Goal: Use online tool/utility: Utilize a website feature to perform a specific function

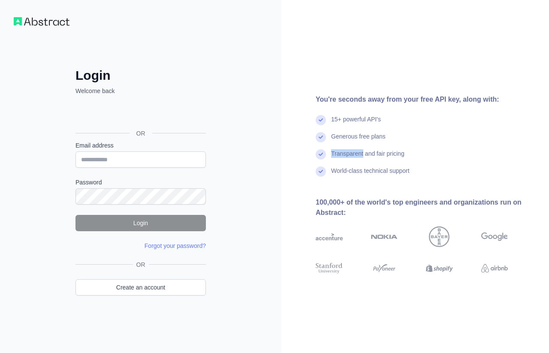
click at [350, 157] on div "Transparent and fair pricing" at bounding box center [367, 157] width 73 height 17
click at [349, 175] on div "World-class technical support" at bounding box center [370, 174] width 78 height 17
click at [347, 173] on div "World-class technical support" at bounding box center [370, 174] width 78 height 17
click at [346, 172] on div "World-class technical support" at bounding box center [370, 174] width 78 height 17
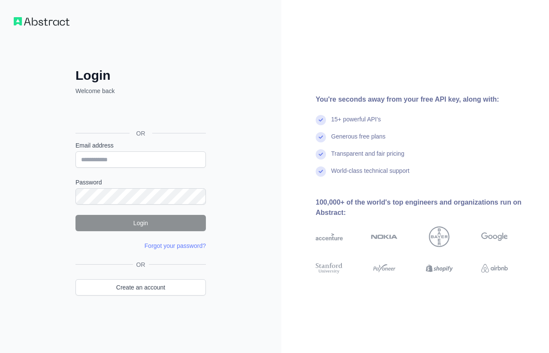
click at [224, 62] on div "Login Welcome back OR Email address Password Login Forgot your password? Please…" at bounding box center [140, 176] width 281 height 353
click at [218, 199] on div "Login Welcome back OR Email address Password Login Forgot your password? Please…" at bounding box center [140, 194] width 165 height 252
click at [185, 162] on input "Email address" at bounding box center [140, 159] width 130 height 16
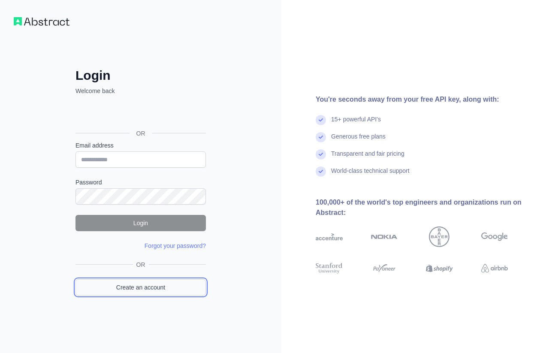
click at [163, 285] on link "Create an account" at bounding box center [140, 287] width 130 height 16
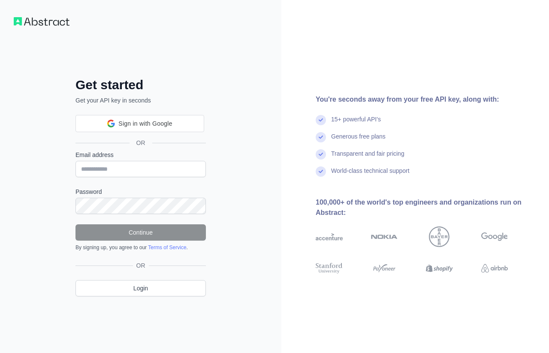
click at [167, 158] on label "Email address" at bounding box center [140, 155] width 130 height 9
click at [167, 161] on input "Email address" at bounding box center [140, 169] width 130 height 16
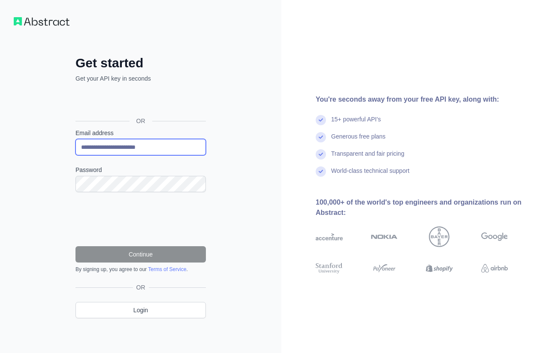
type input "**********"
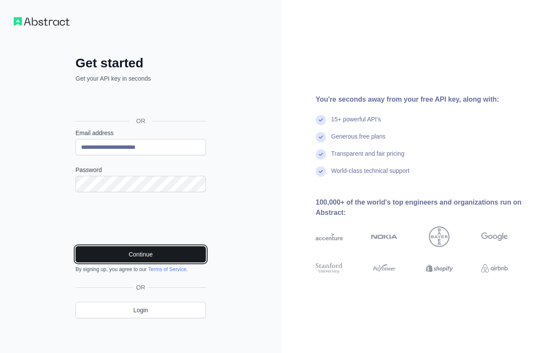
click at [130, 248] on button "Continue" at bounding box center [140, 254] width 130 height 16
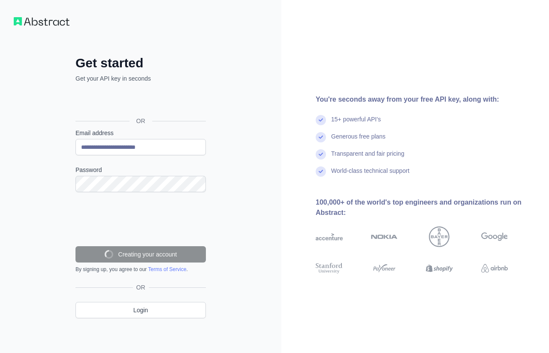
click at [264, 122] on div "**********" at bounding box center [140, 176] width 281 height 353
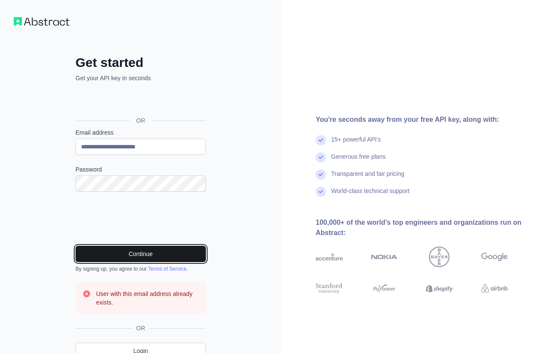
click at [189, 253] on button "Continue" at bounding box center [140, 254] width 130 height 16
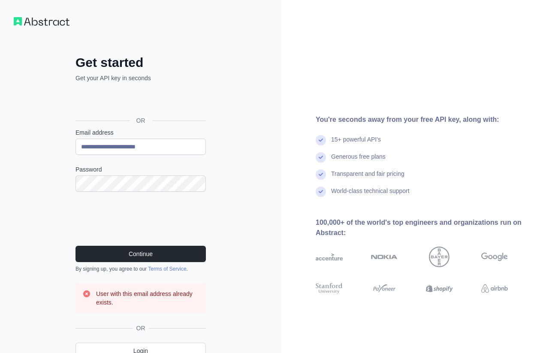
scroll to position [40, 0]
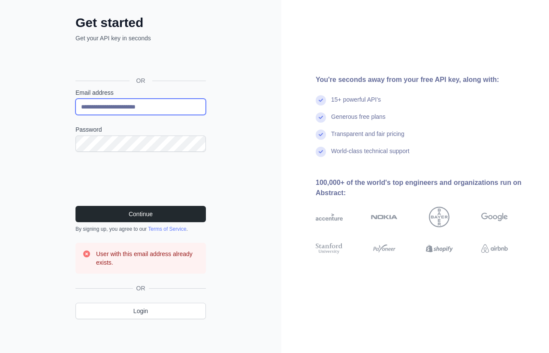
click at [190, 105] on input "**********" at bounding box center [140, 107] width 130 height 16
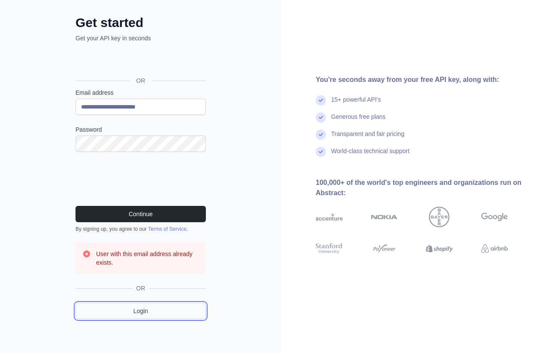
click at [133, 309] on link "Login" at bounding box center [140, 311] width 130 height 16
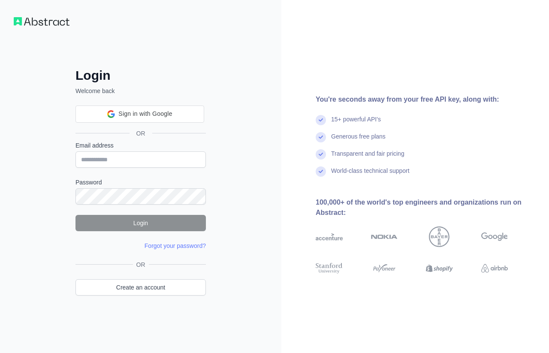
type input "**********"
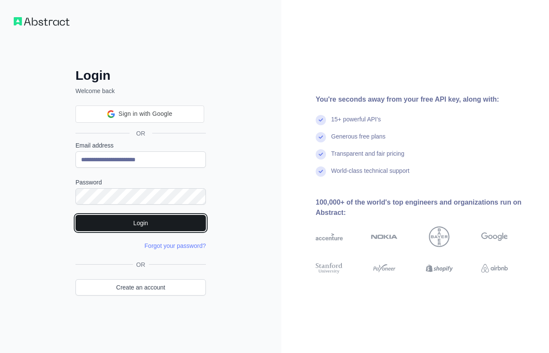
click at [170, 215] on button "Login" at bounding box center [140, 223] width 130 height 16
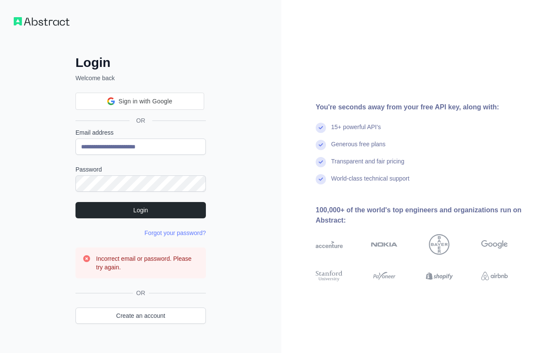
click at [156, 257] on h3 "Incorrect email or password. Please try again." at bounding box center [147, 262] width 103 height 17
click at [157, 227] on form "**********" at bounding box center [140, 203] width 130 height 150
click at [158, 231] on link "Forgot your password?" at bounding box center [175, 232] width 61 height 7
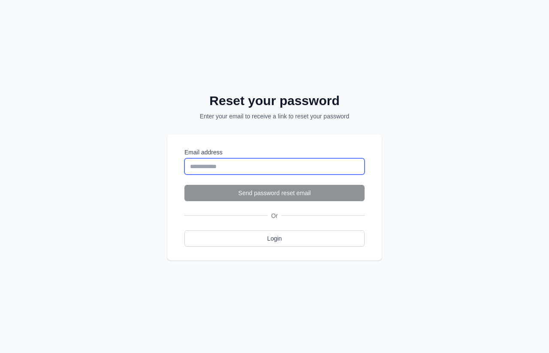
click at [236, 164] on input "Email address" at bounding box center [274, 166] width 180 height 16
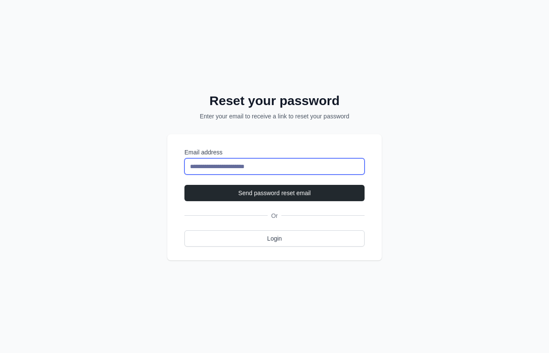
type input "**********"
click at [184, 185] on button "Send password reset email" at bounding box center [274, 193] width 180 height 16
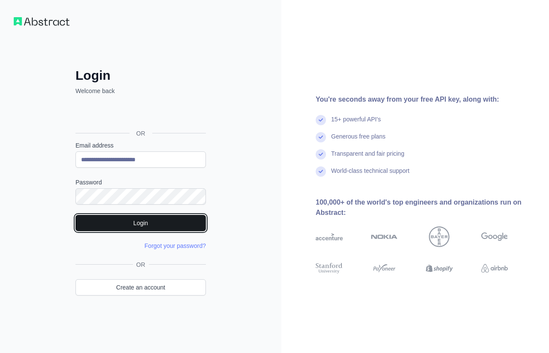
click at [186, 225] on button "Login" at bounding box center [140, 223] width 130 height 16
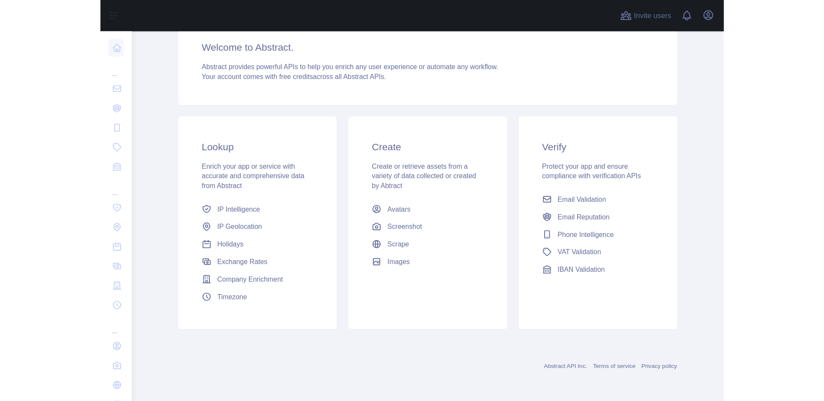
scroll to position [45, 0]
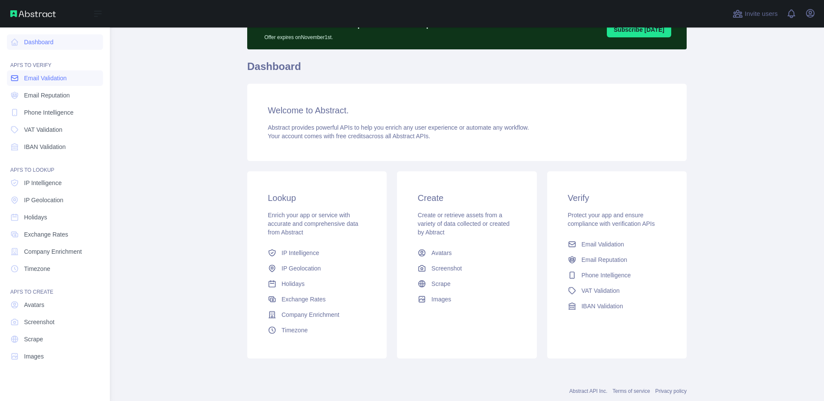
click at [88, 71] on link "Email Validation" at bounding box center [55, 77] width 96 height 15
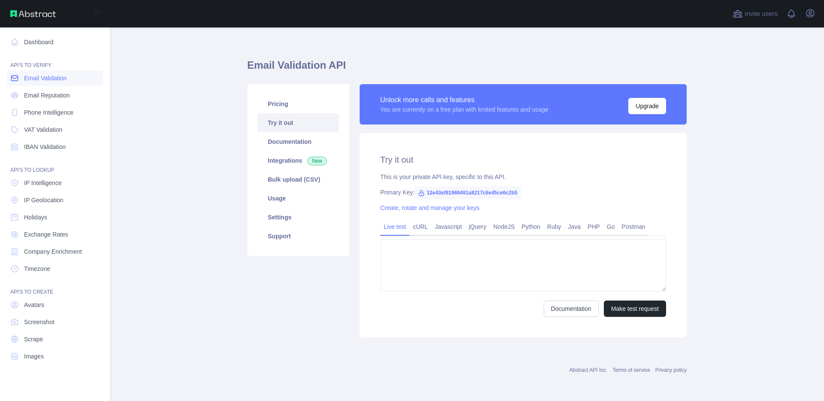
type textarea "**********"
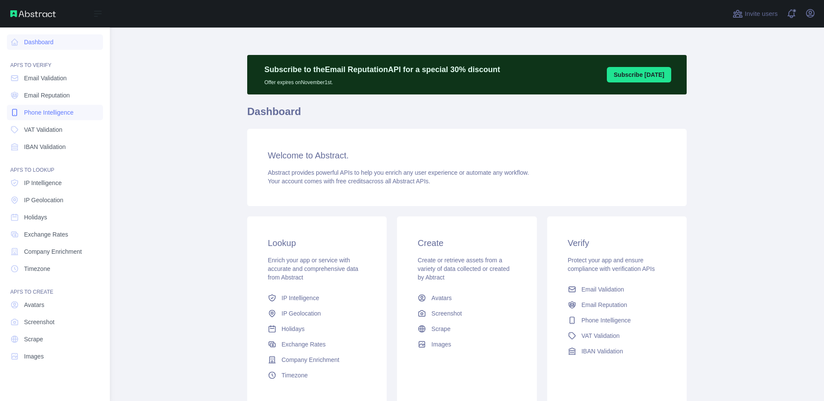
click at [40, 108] on span "Phone Intelligence" at bounding box center [48, 112] width 49 height 9
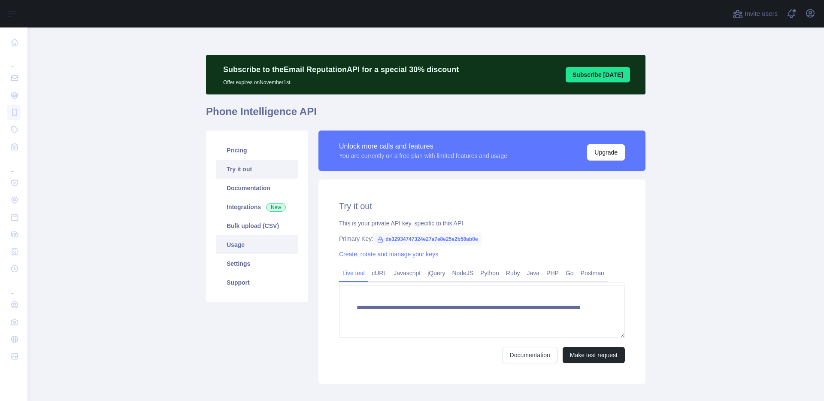
click at [258, 249] on link "Usage" at bounding box center [256, 244] width 81 height 19
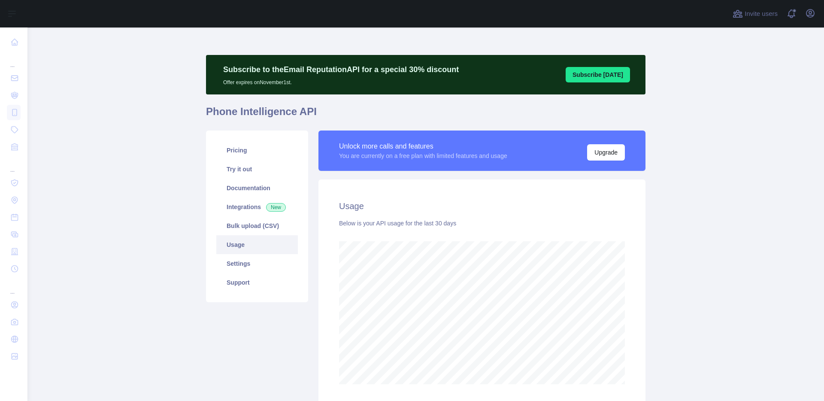
scroll to position [373, 796]
click at [279, 181] on link "Documentation" at bounding box center [256, 187] width 81 height 19
click at [253, 167] on link "Try it out" at bounding box center [256, 169] width 81 height 19
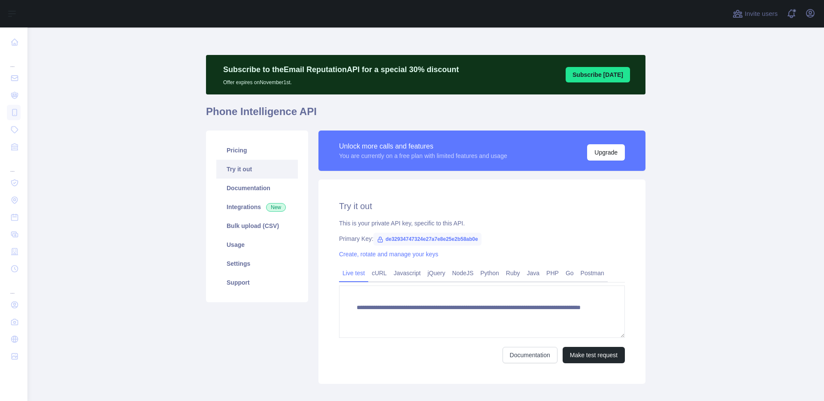
click at [402, 241] on span "de32934747324e27a7e8e25e2b58ab0e" at bounding box center [427, 238] width 108 height 13
click at [401, 239] on span "de32934747324e27a7e8e25e2b58ab0e" at bounding box center [427, 238] width 108 height 13
click at [403, 240] on span "de32934747324e27a7e8e25e2b58ab0e" at bounding box center [427, 238] width 108 height 13
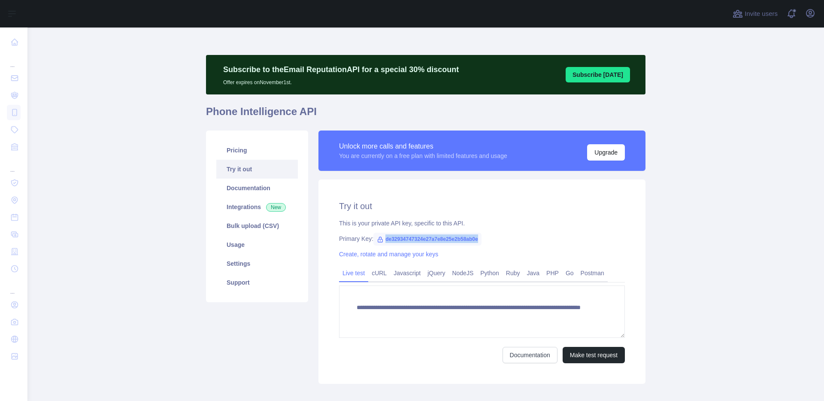
copy span "de32934747324e27a7e8e25e2b58ab0e"
click at [598, 353] on button "Make test request" at bounding box center [593, 355] width 62 height 16
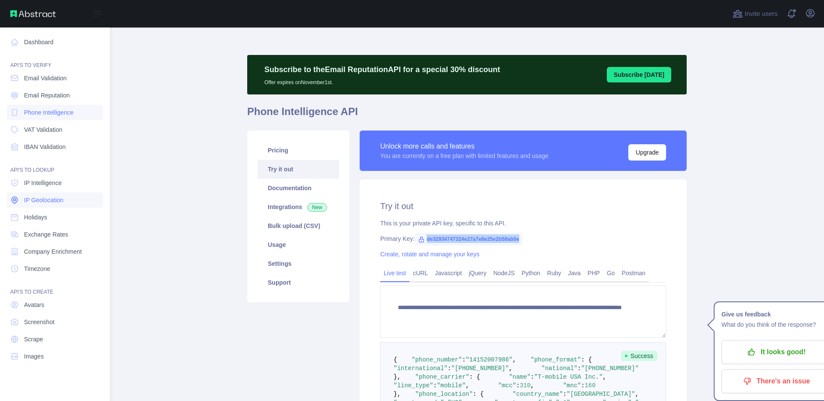
click at [42, 197] on span "IP Geolocation" at bounding box center [43, 200] width 39 height 9
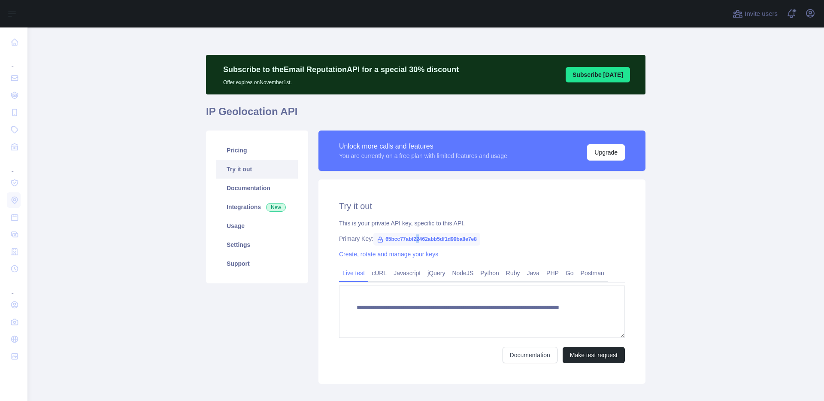
click at [416, 237] on span "65bcc77abf22462abb5df1d99ba8e7e8" at bounding box center [426, 238] width 107 height 13
click at [414, 236] on span "65bcc77abf22462abb5df1d99ba8e7e8" at bounding box center [426, 238] width 107 height 13
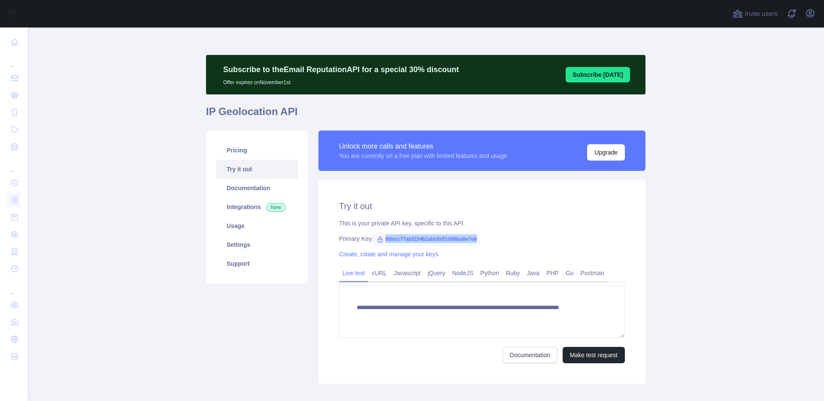
copy span "65bcc77abf22462abb5df1d99ba8e7e8"
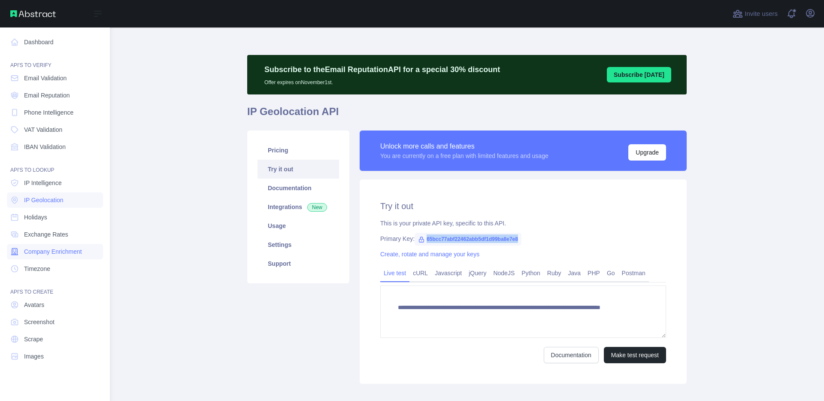
click at [39, 248] on span "Company Enrichment" at bounding box center [53, 251] width 58 height 9
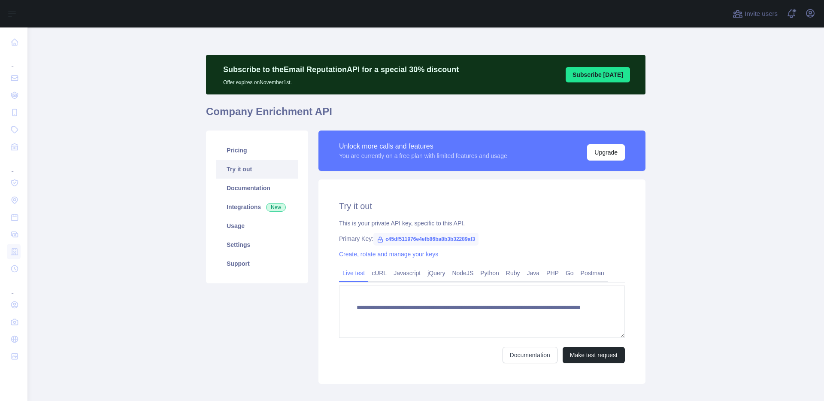
click at [443, 240] on span "c45df511976e4efb86ba8b3b32289af3" at bounding box center [425, 238] width 105 height 13
copy span "c45df511976e4efb86ba8b3b32289af3"
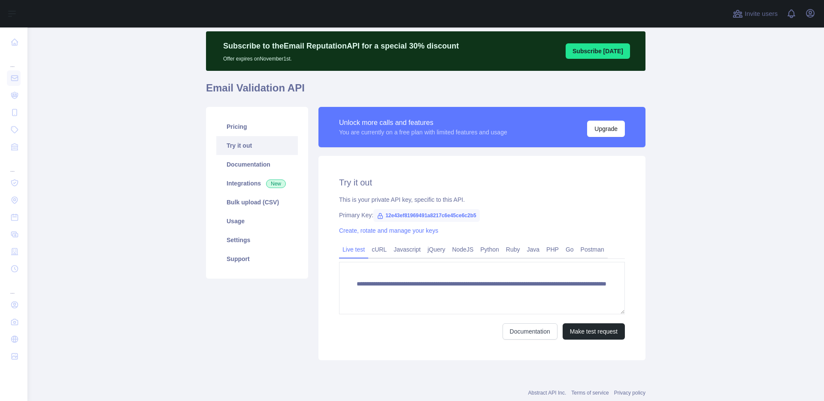
scroll to position [45, 0]
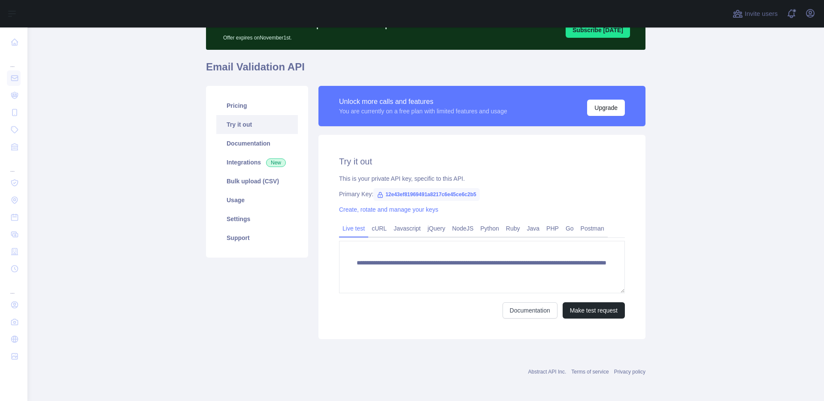
drag, startPoint x: 347, startPoint y: 88, endPoint x: 332, endPoint y: 88, distance: 14.6
drag, startPoint x: 576, startPoint y: 308, endPoint x: 570, endPoint y: 306, distance: 6.7
click at [573, 307] on button "Make test request" at bounding box center [593, 310] width 62 height 16
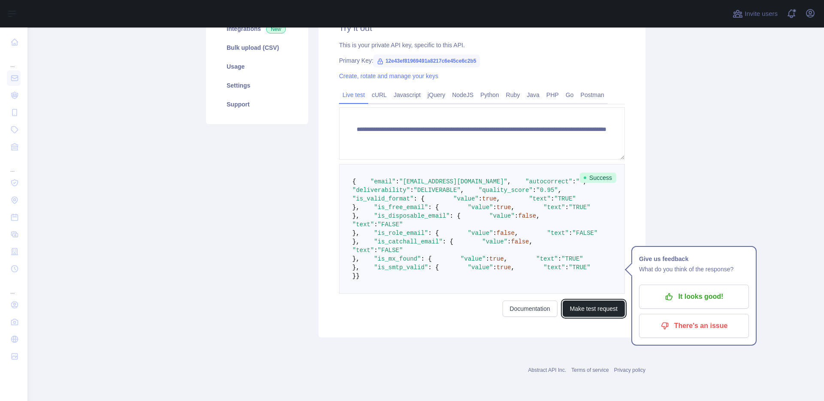
scroll to position [0, 0]
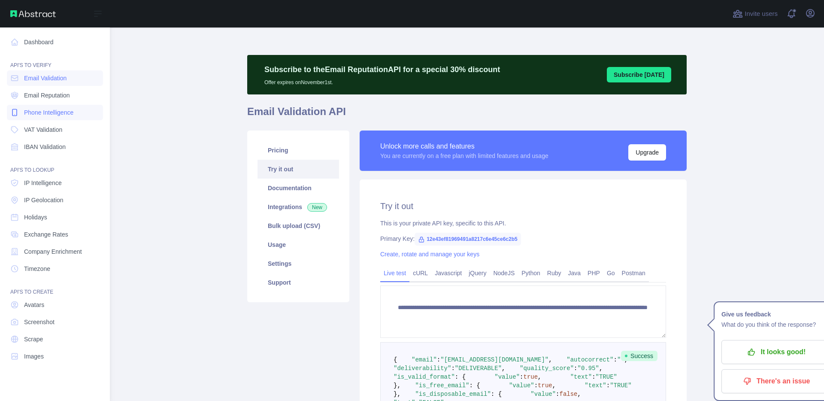
click at [71, 109] on span "Phone Intelligence" at bounding box center [48, 112] width 49 height 9
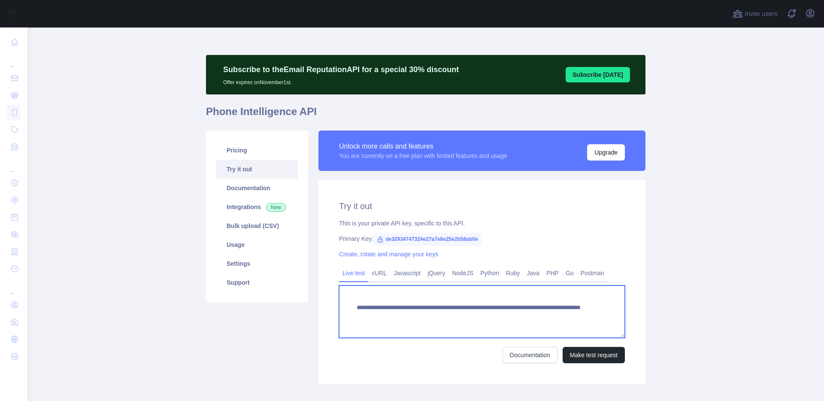
click at [531, 317] on textarea "**********" at bounding box center [482, 311] width 286 height 52
click at [531, 316] on textarea "**********" at bounding box center [482, 311] width 286 height 52
type textarea "**********"
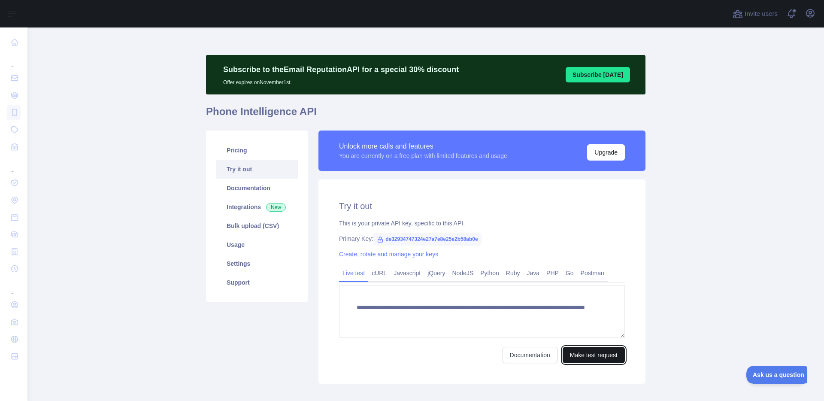
click at [601, 355] on button "Make test request" at bounding box center [593, 355] width 62 height 16
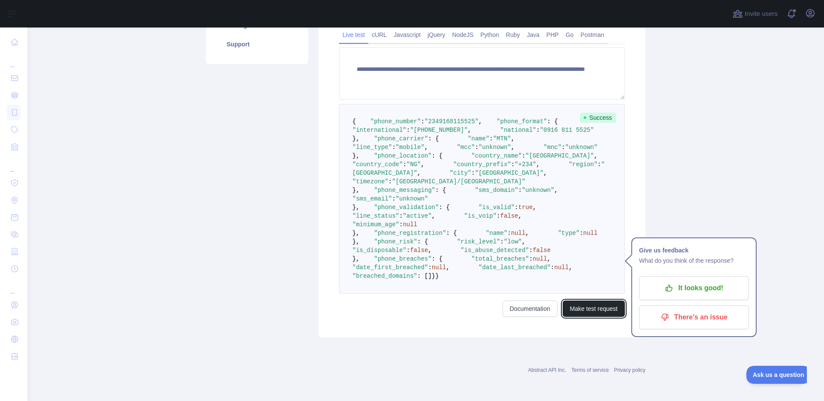
scroll to position [391, 0]
click at [486, 232] on span ""name"" at bounding box center [496, 232] width 21 height 7
click at [416, 204] on span ""phone_validation"" at bounding box center [406, 207] width 65 height 7
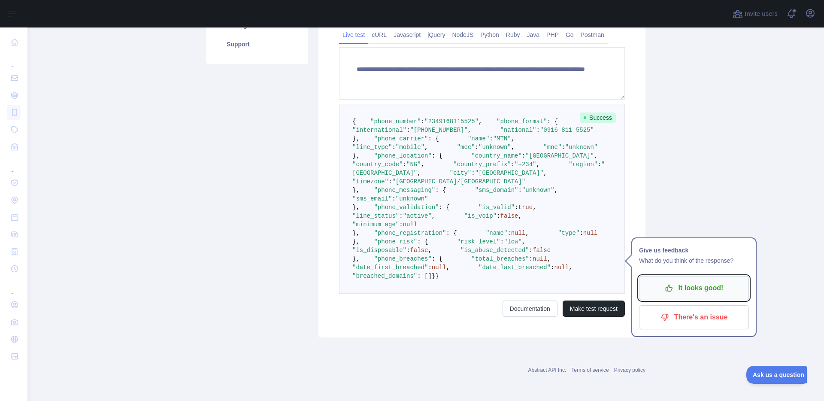
click at [668, 276] on button "It looks good!" at bounding box center [694, 288] width 110 height 24
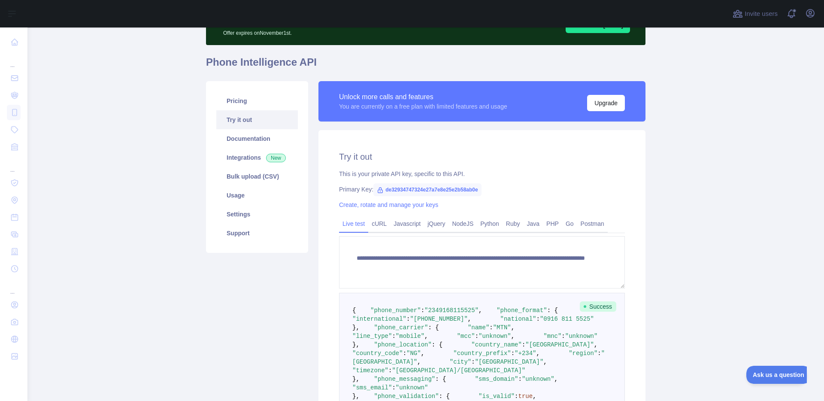
scroll to position [0, 0]
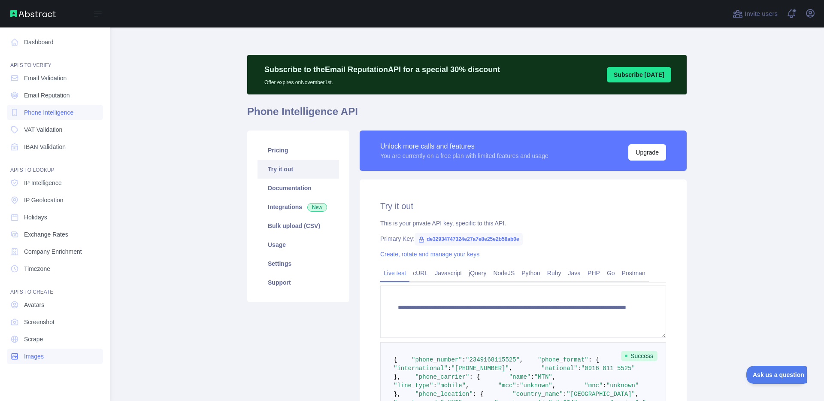
click at [60, 354] on link "Images" at bounding box center [55, 355] width 96 height 15
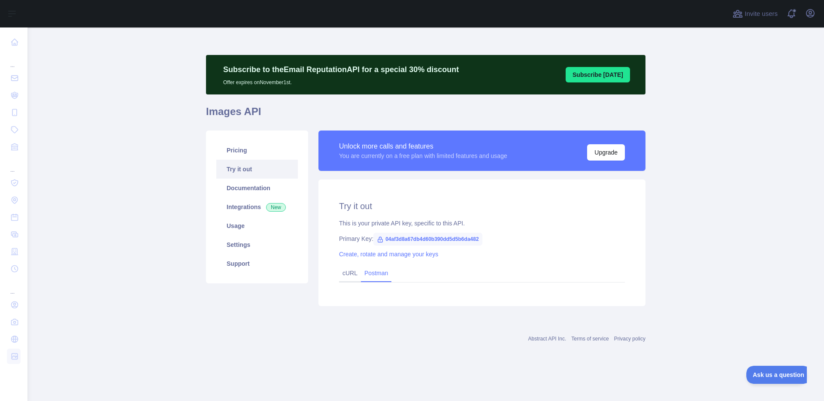
click at [367, 273] on link "Postman" at bounding box center [376, 273] width 30 height 14
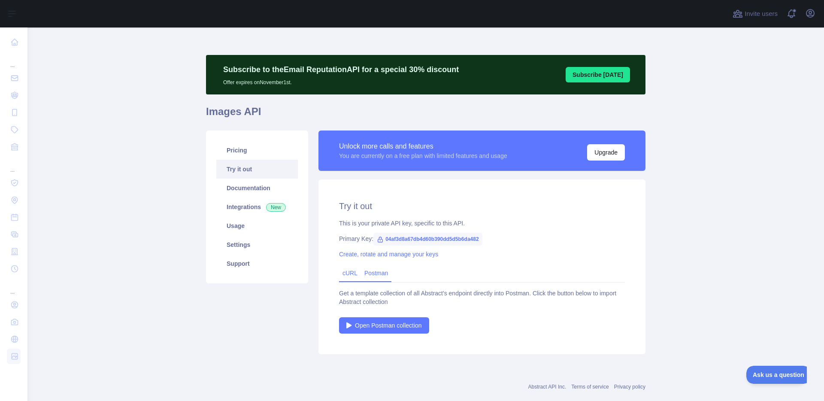
click at [354, 269] on div "cURL" at bounding box center [350, 273] width 22 height 17
click at [351, 273] on link "cURL" at bounding box center [349, 272] width 15 height 7
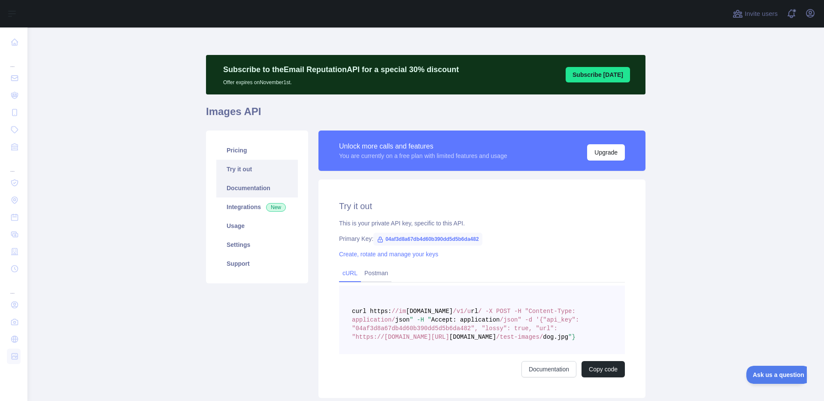
click at [271, 187] on link "Documentation" at bounding box center [256, 187] width 81 height 19
